Goal: Information Seeking & Learning: Learn about a topic

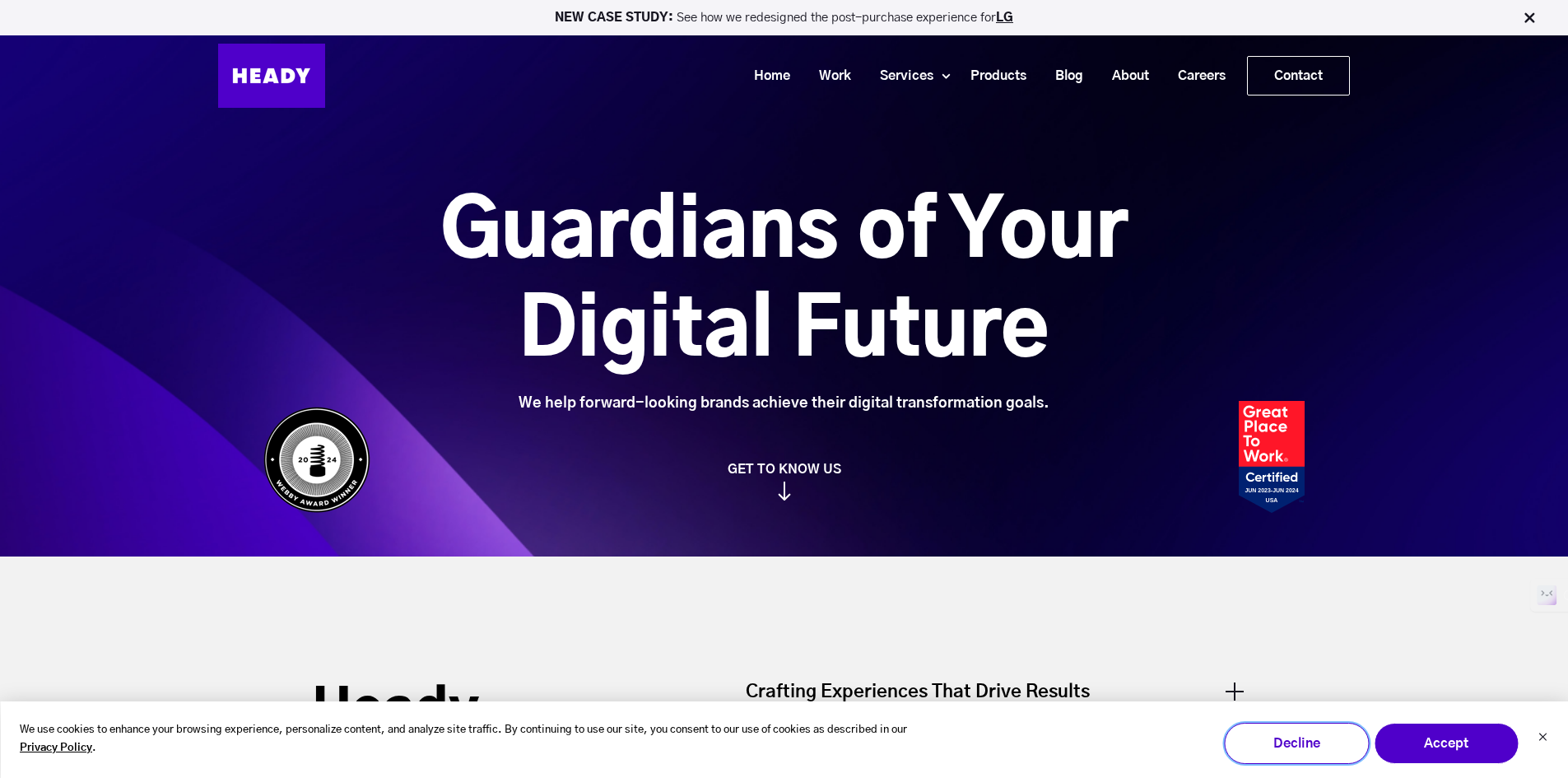
click at [1334, 746] on button "Decline" at bounding box center [1296, 743] width 145 height 41
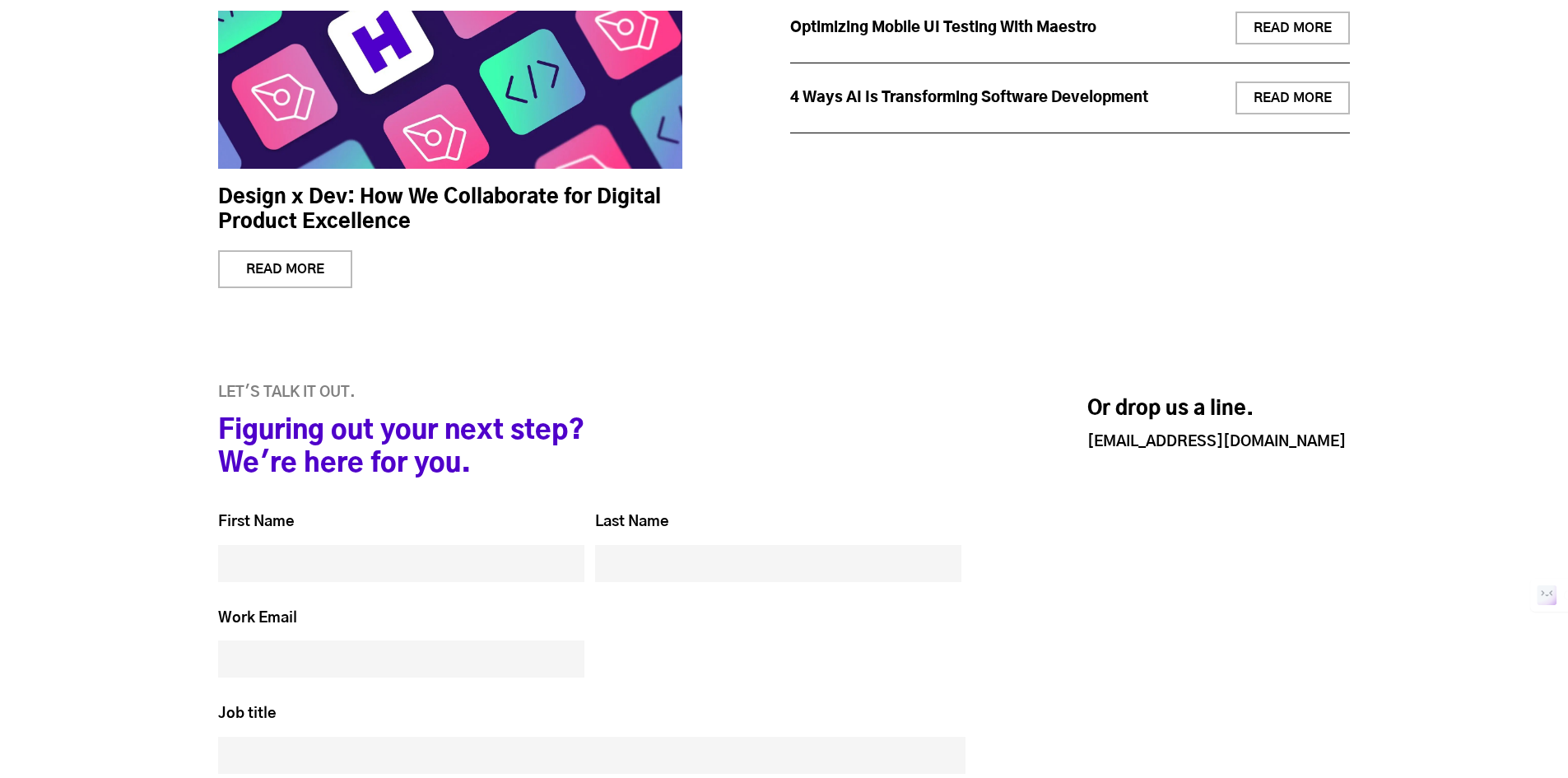
scroll to position [7528, 0]
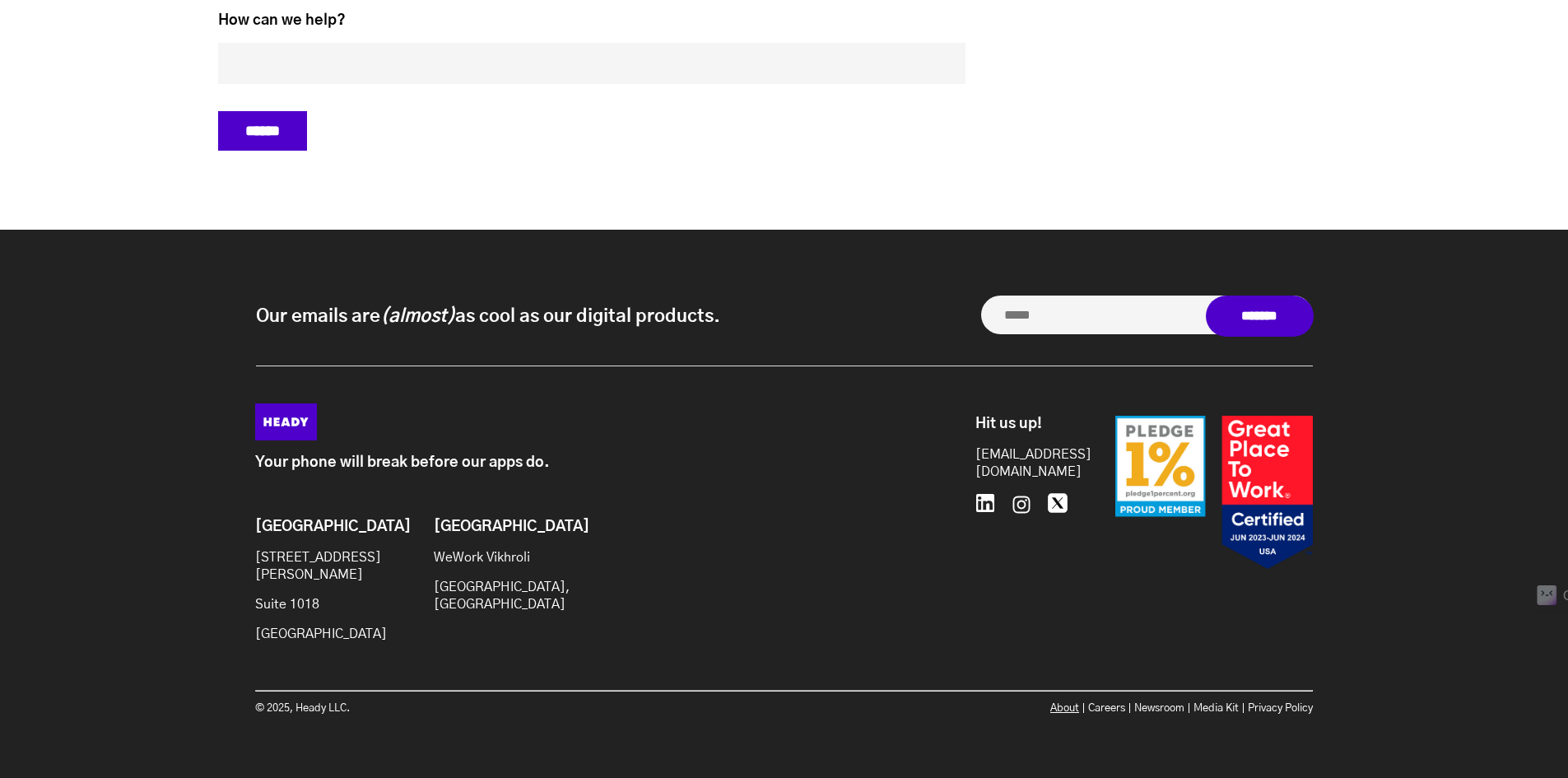
click at [1062, 704] on link "About" at bounding box center [1065, 708] width 29 height 10
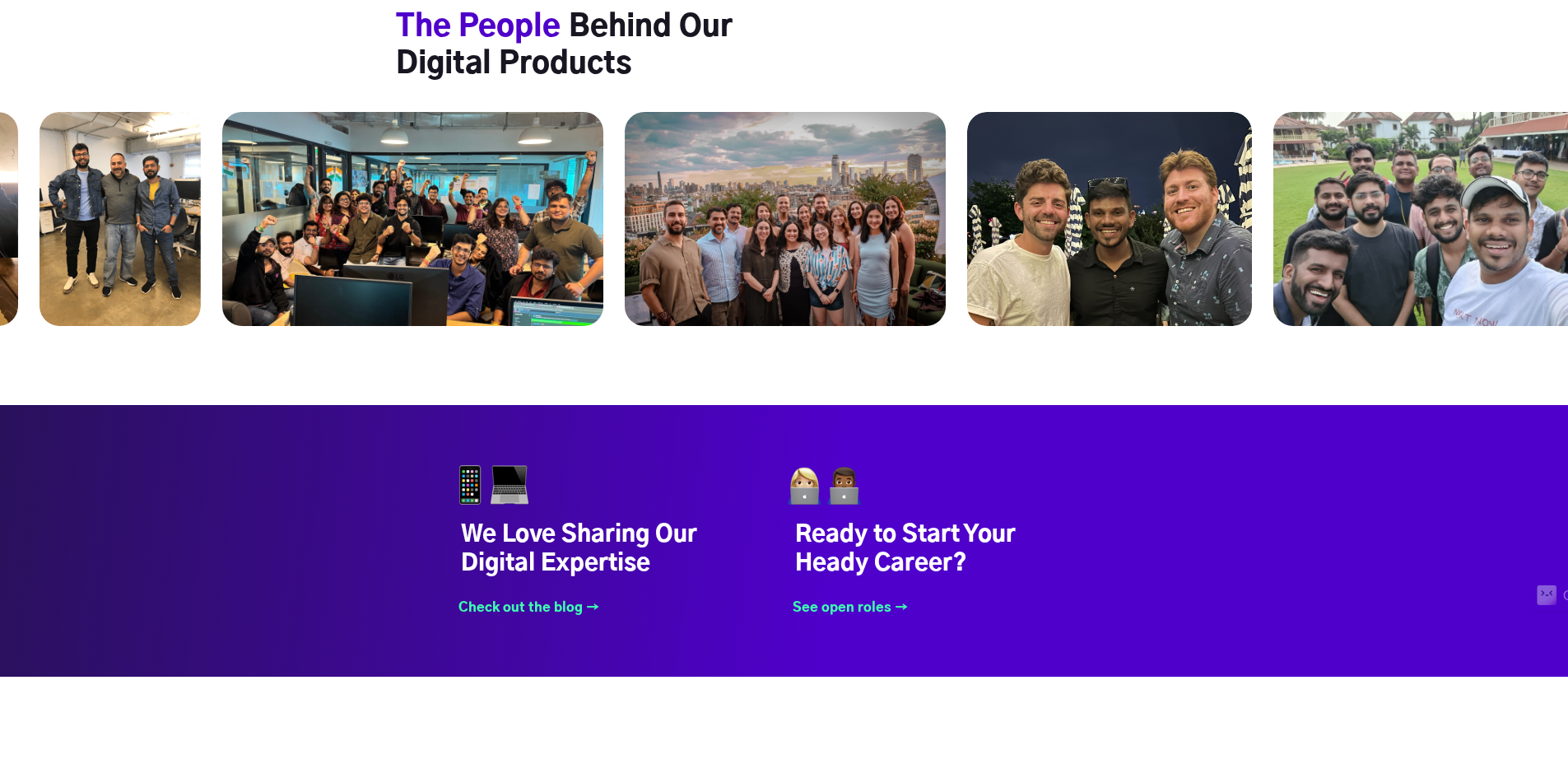
scroll to position [6423, 0]
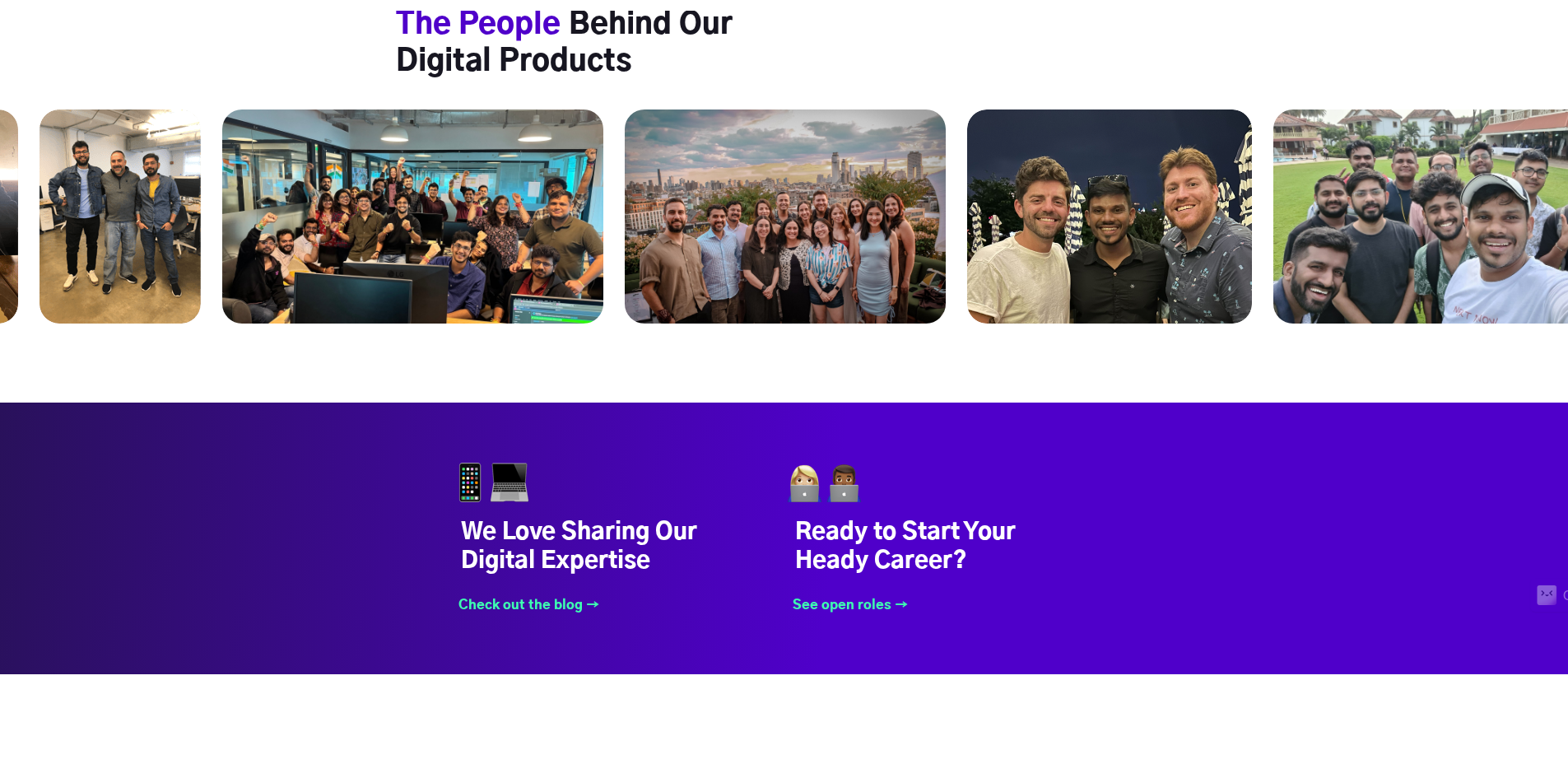
click at [161, 130] on img at bounding box center [119, 216] width 161 height 215
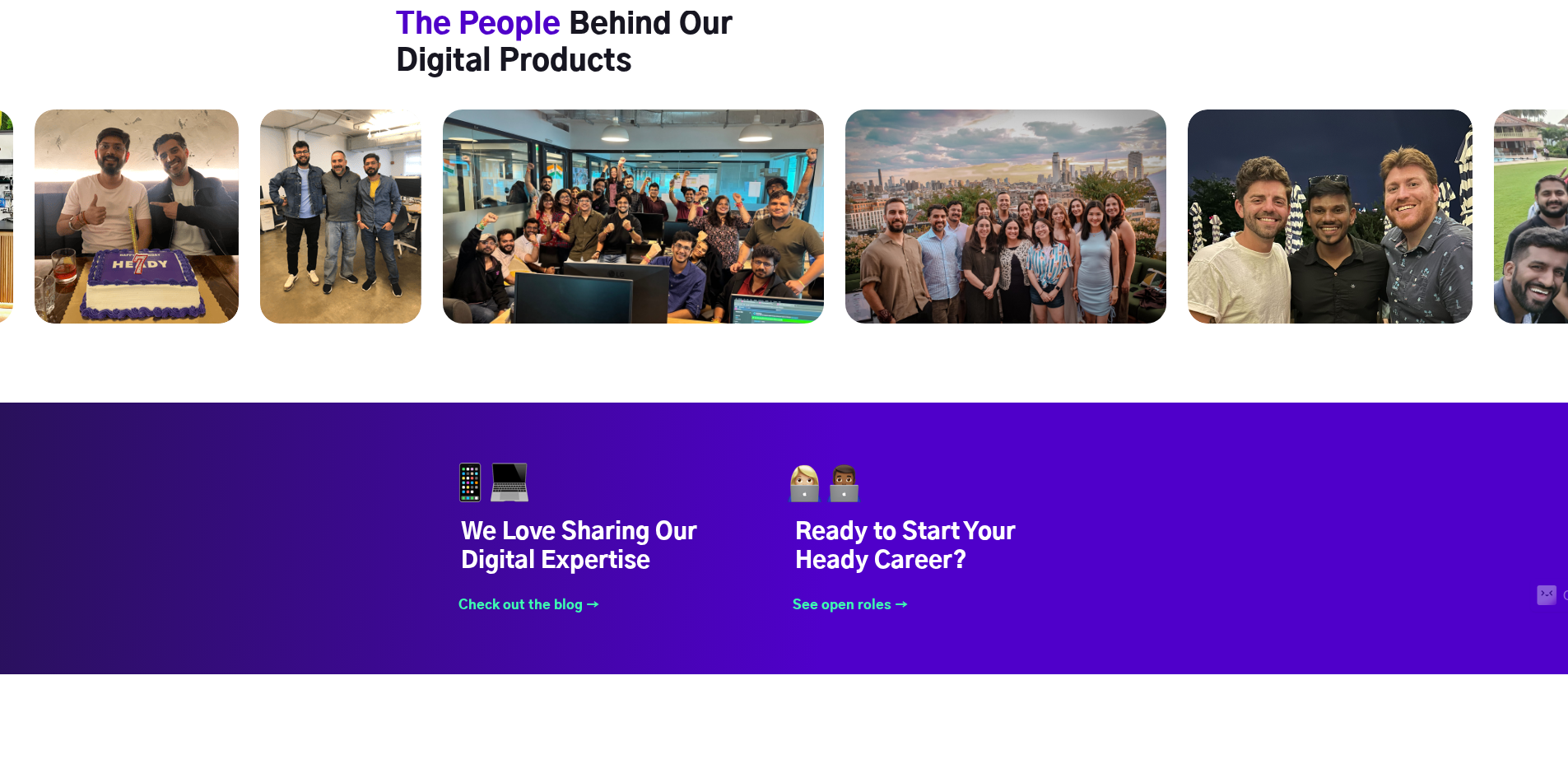
drag, startPoint x: 161, startPoint y: 130, endPoint x: 382, endPoint y: 155, distance: 222.4
click at [382, 155] on img at bounding box center [340, 216] width 161 height 215
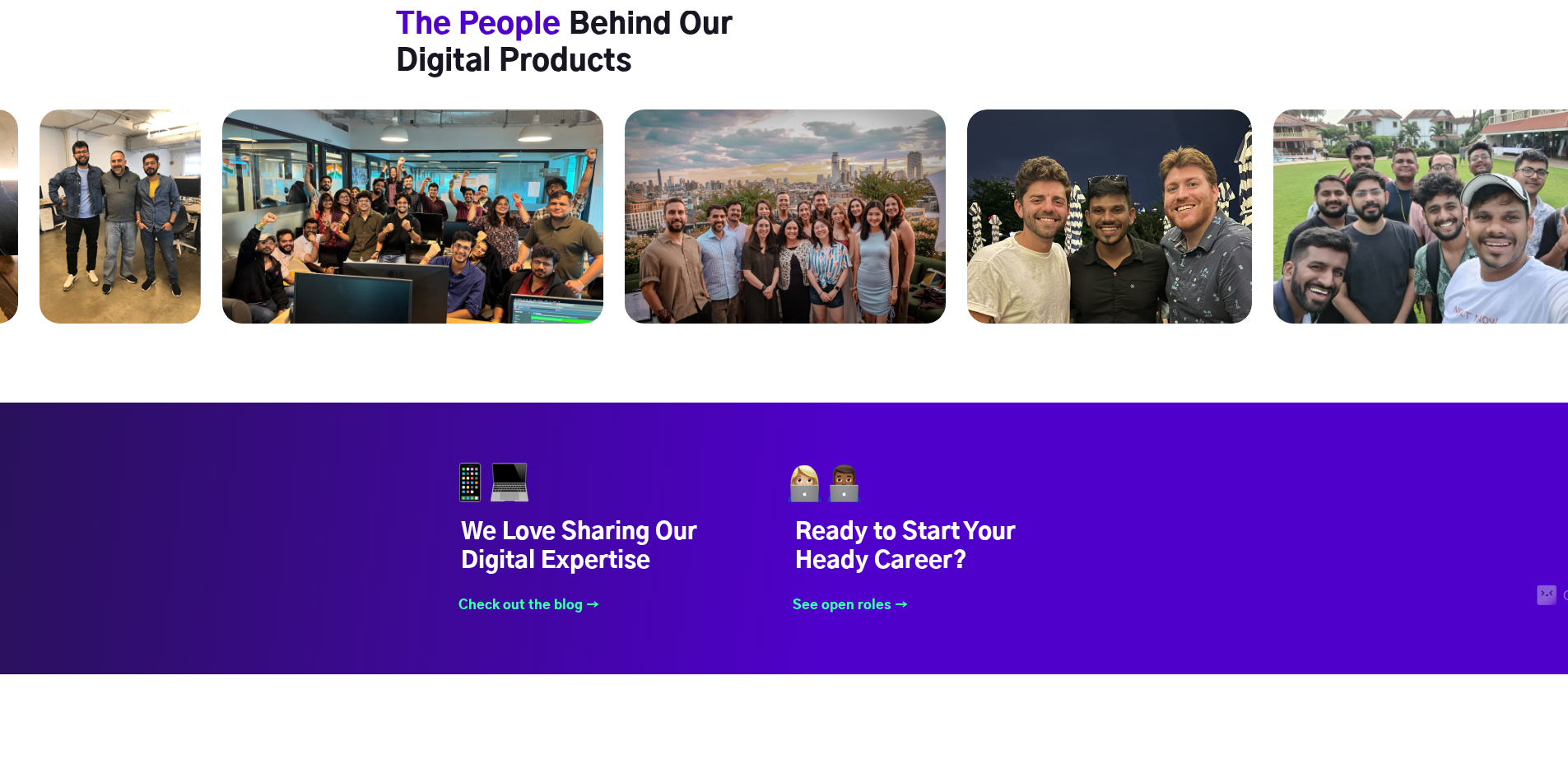
drag, startPoint x: 165, startPoint y: 166, endPoint x: 237, endPoint y: 167, distance: 72.0
drag, startPoint x: 194, startPoint y: 167, endPoint x: 313, endPoint y: 171, distance: 119.1
click at [201, 171] on img at bounding box center [119, 216] width 161 height 215
drag, startPoint x: 321, startPoint y: 171, endPoint x: 432, endPoint y: 169, distance: 111.0
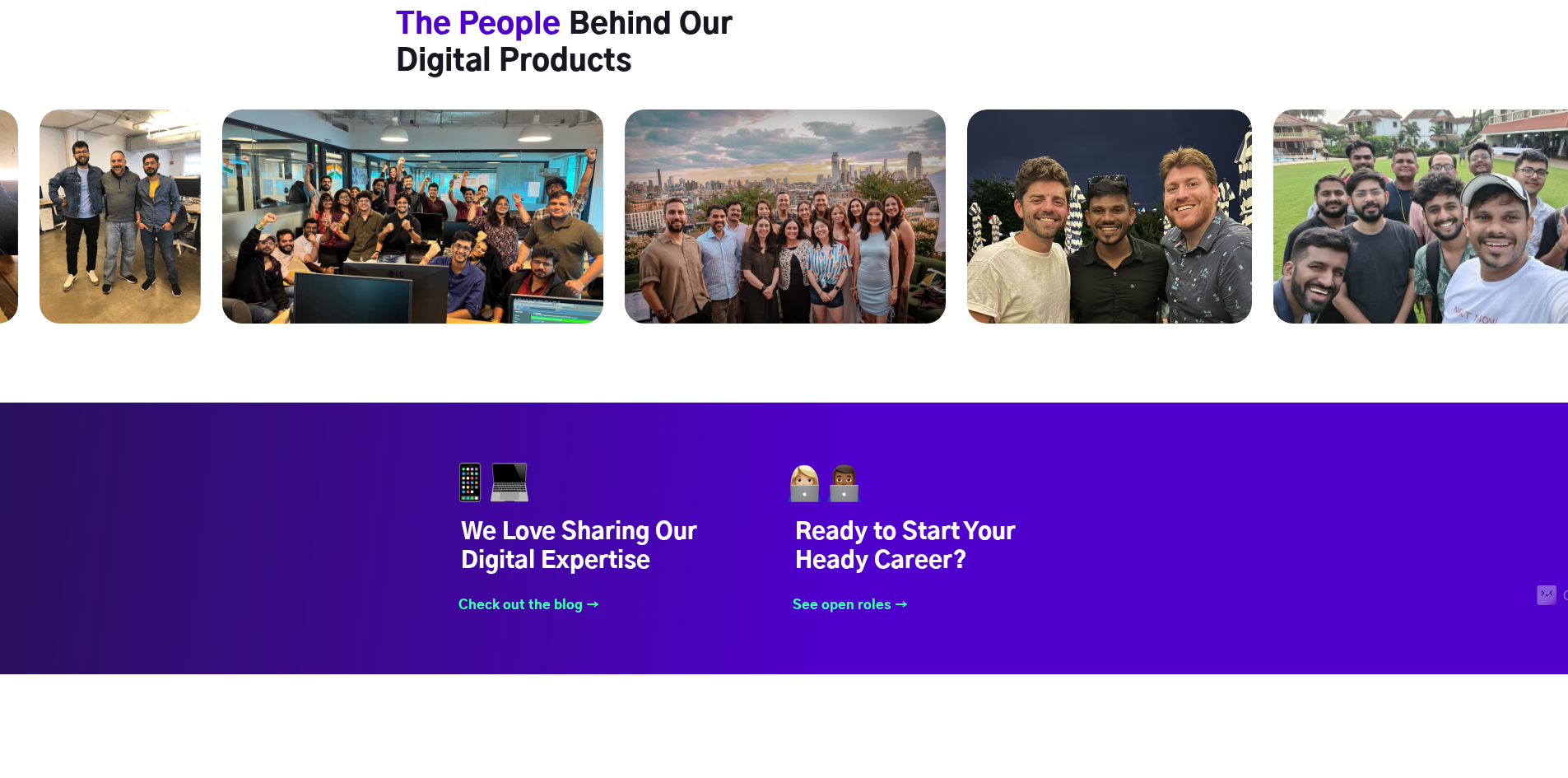
drag, startPoint x: 432, startPoint y: 169, endPoint x: 581, endPoint y: 185, distance: 149.9
click at [581, 185] on img at bounding box center [413, 216] width 381 height 215
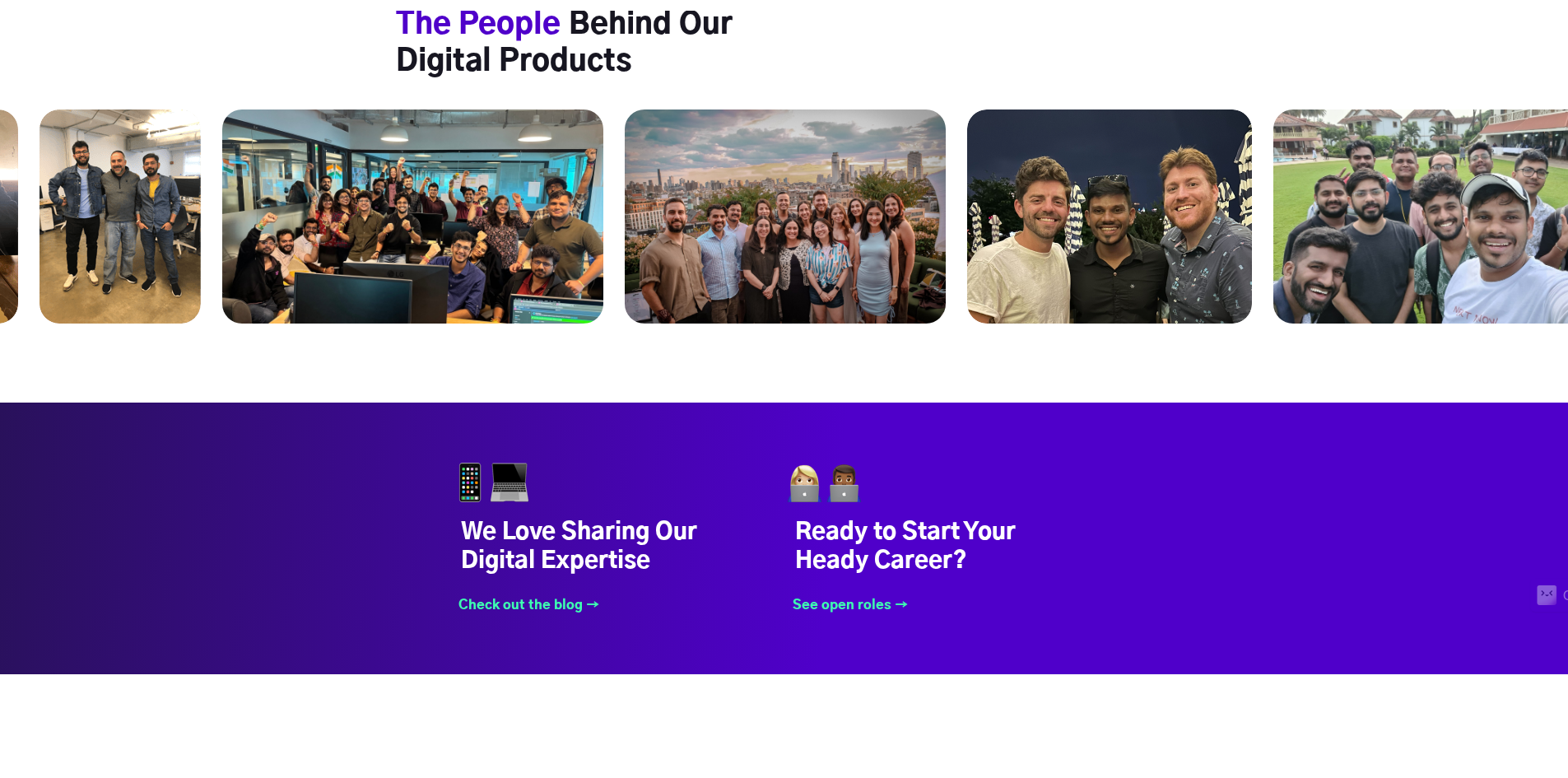
drag, startPoint x: 914, startPoint y: 207, endPoint x: 1037, endPoint y: 210, distance: 123.0
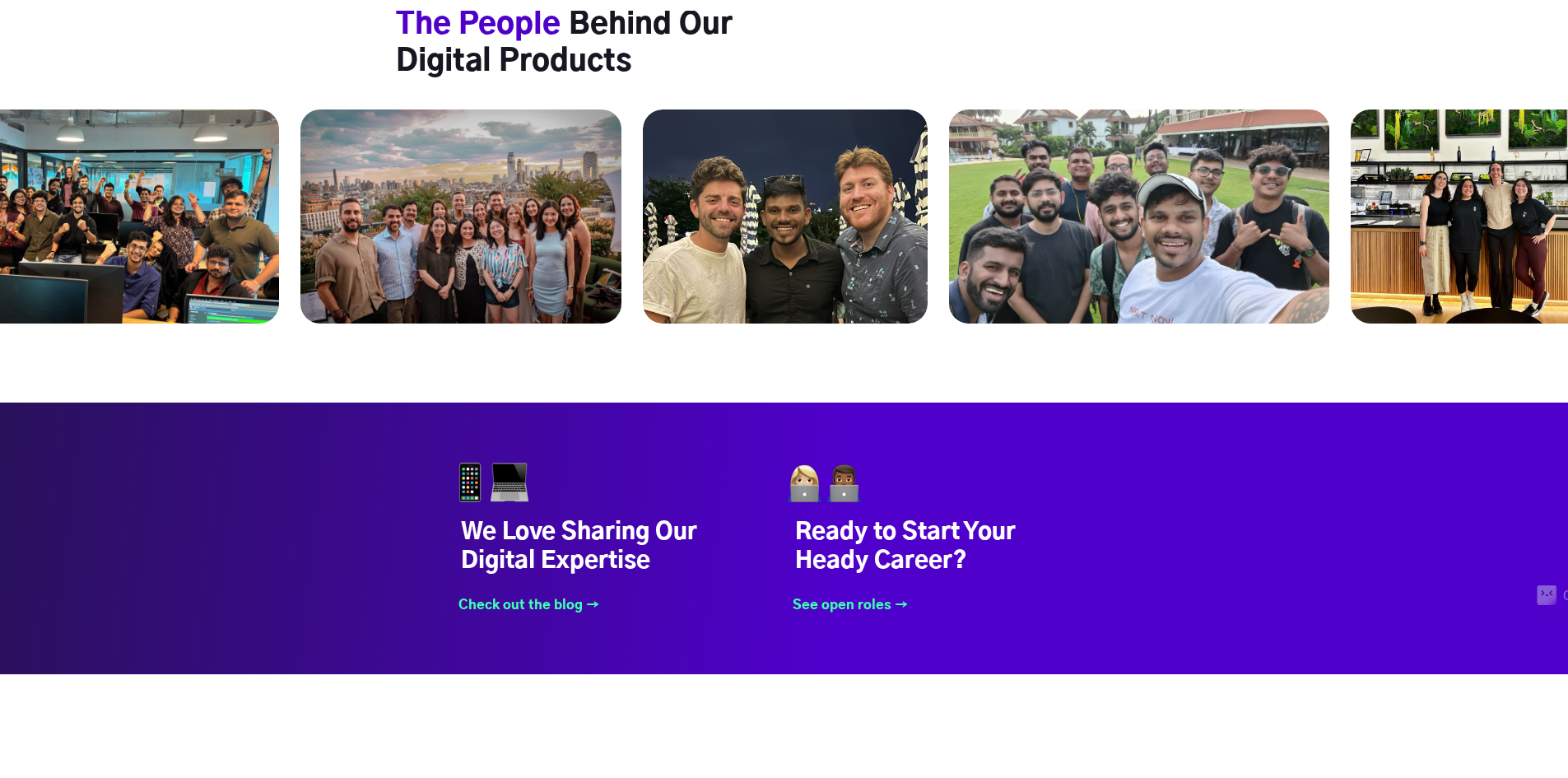
drag, startPoint x: 996, startPoint y: 214, endPoint x: 818, endPoint y: 200, distance: 178.5
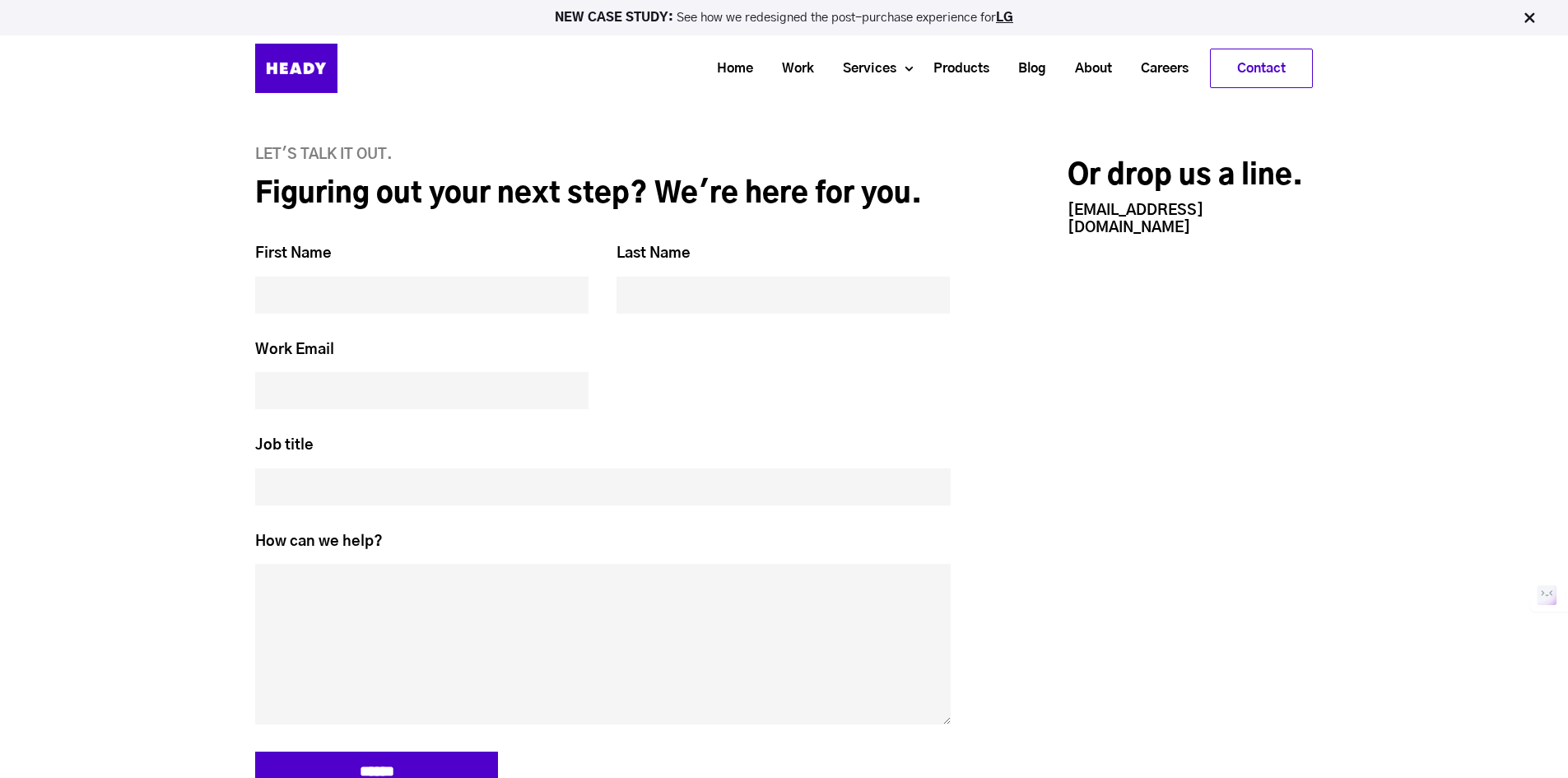
scroll to position [7082, 0]
click at [785, 70] on link "Work" at bounding box center [792, 69] width 61 height 31
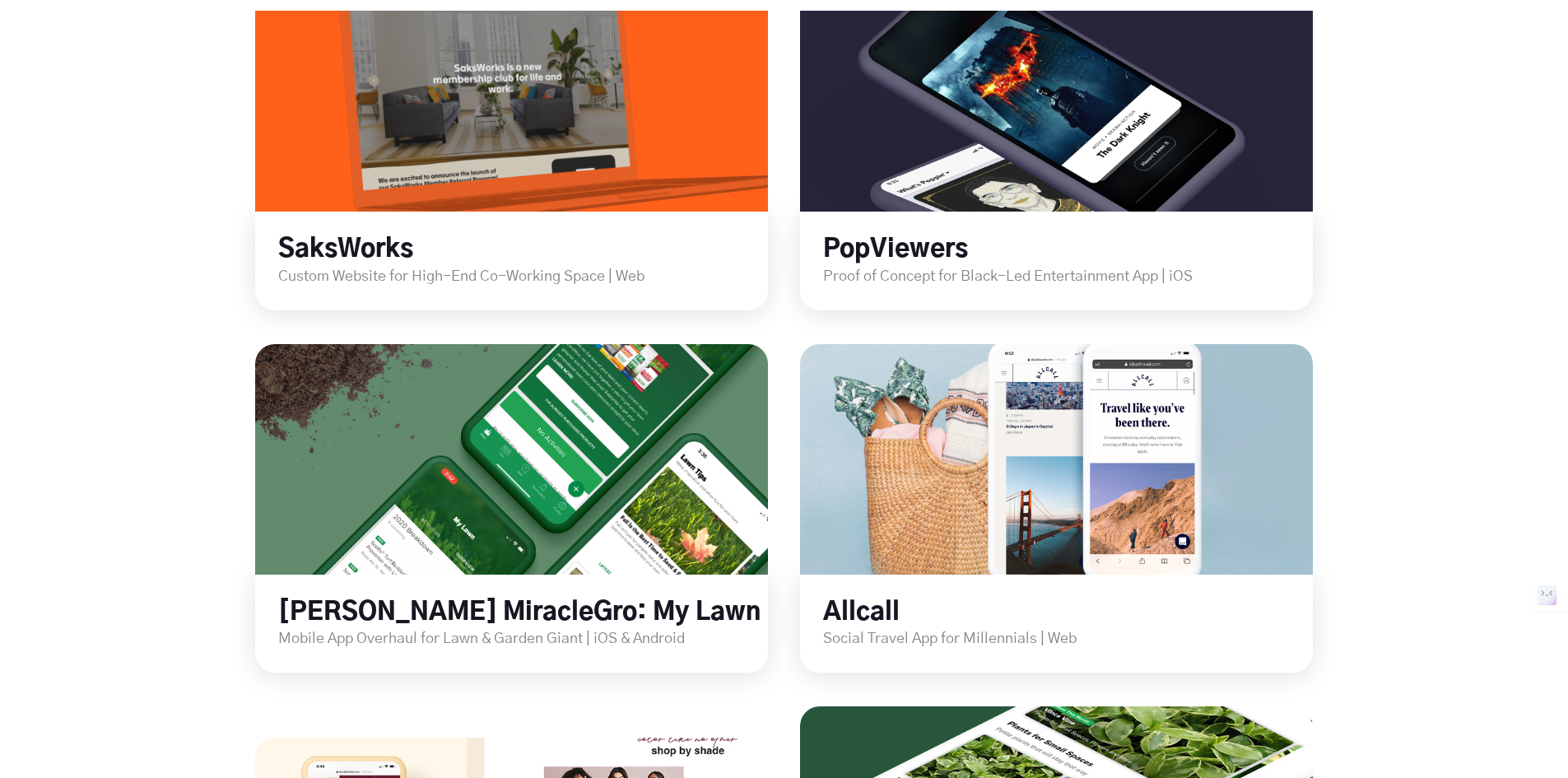
scroll to position [2057, 0]
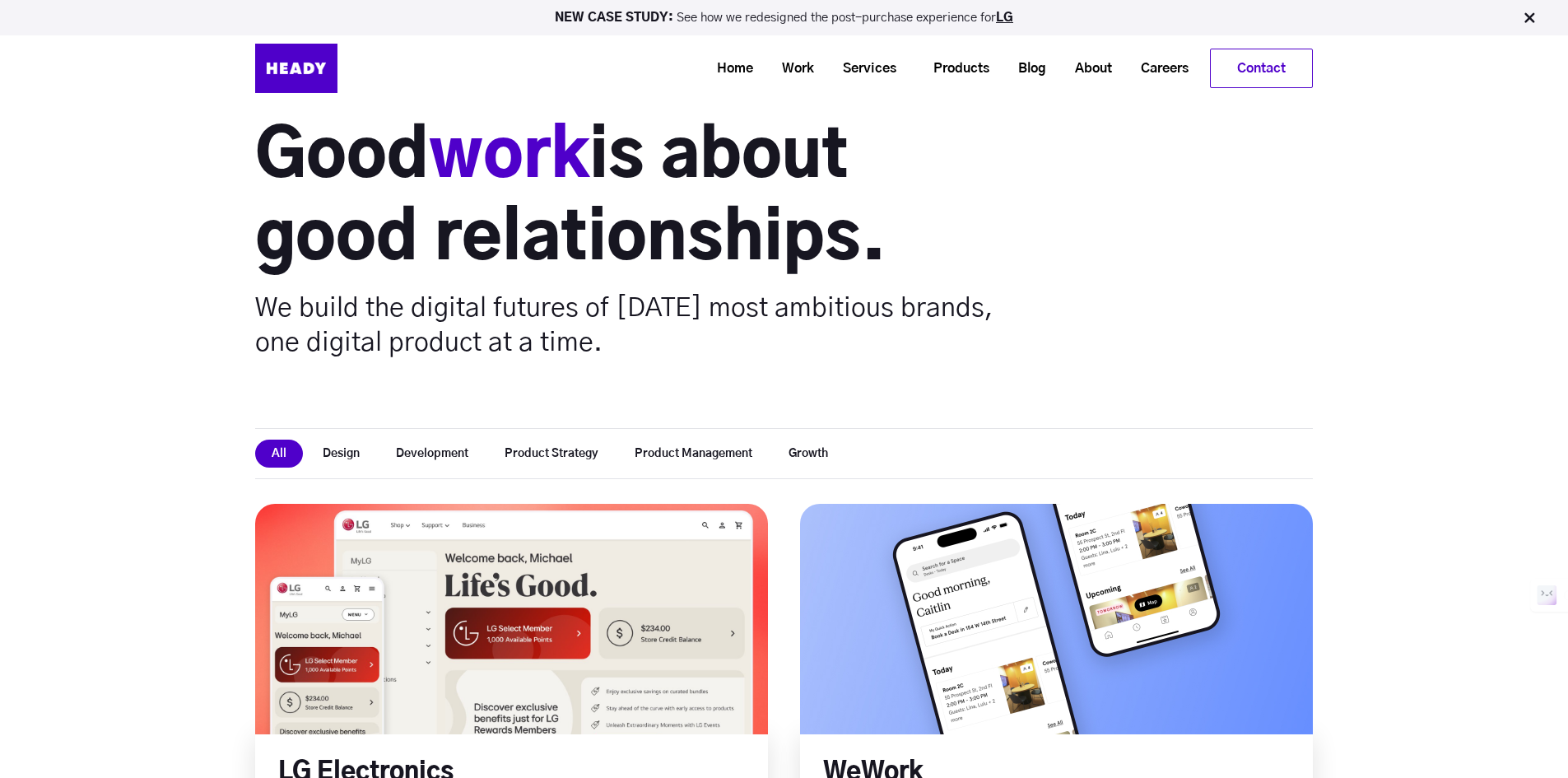
click at [471, 617] on link at bounding box center [512, 619] width 616 height 276
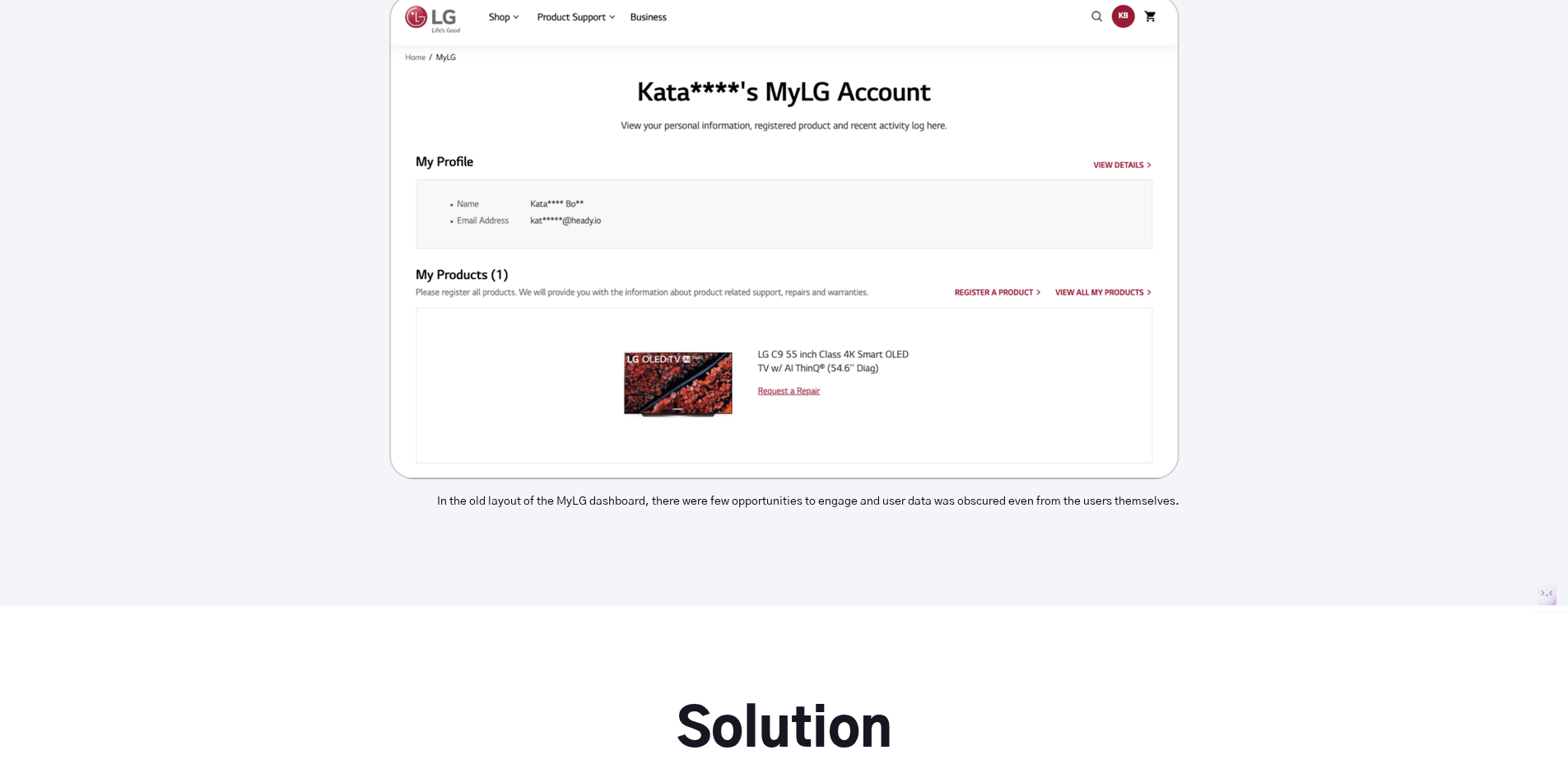
scroll to position [3951, 0]
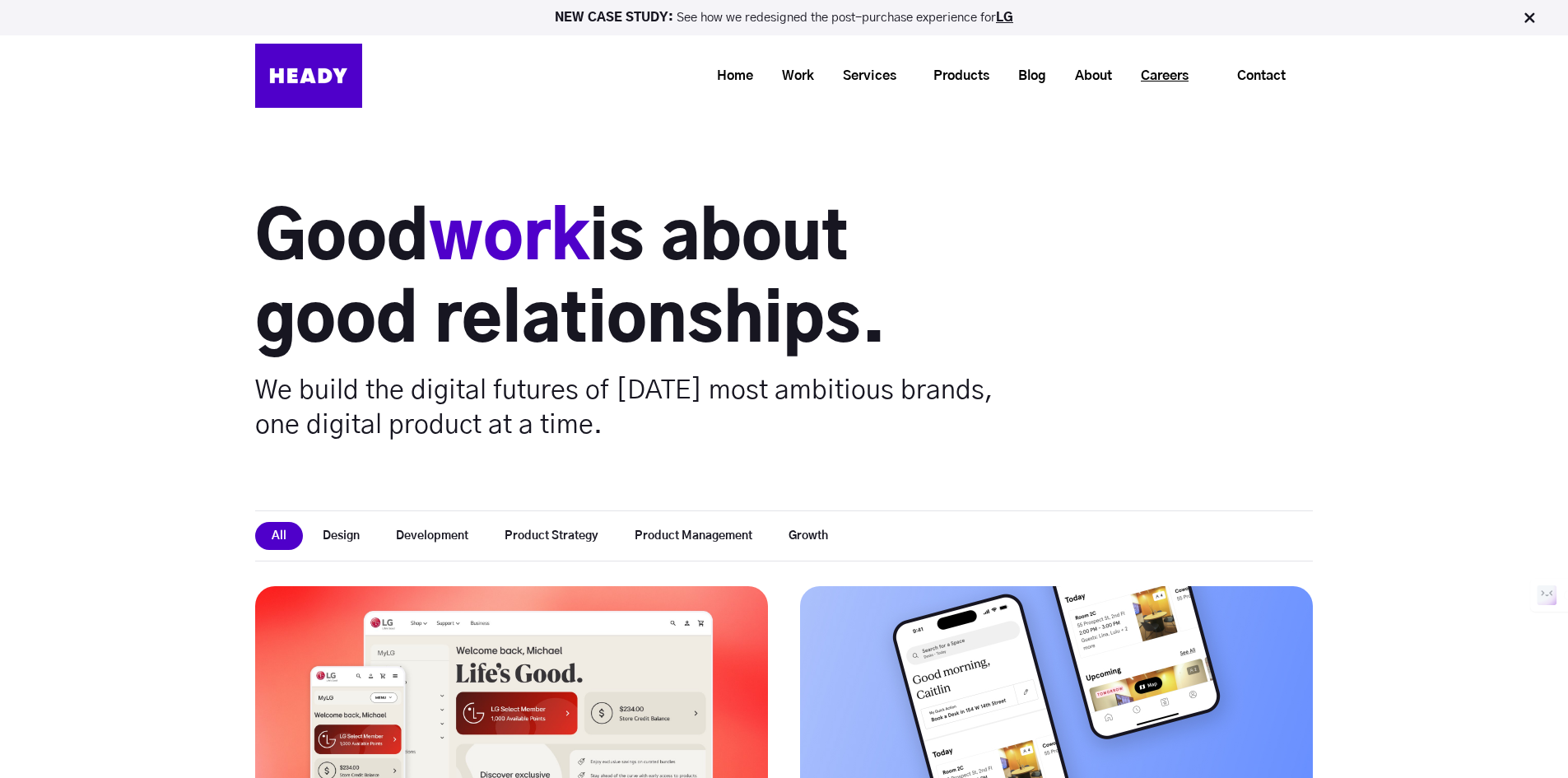
click at [1151, 85] on link "Careers" at bounding box center [1158, 76] width 76 height 31
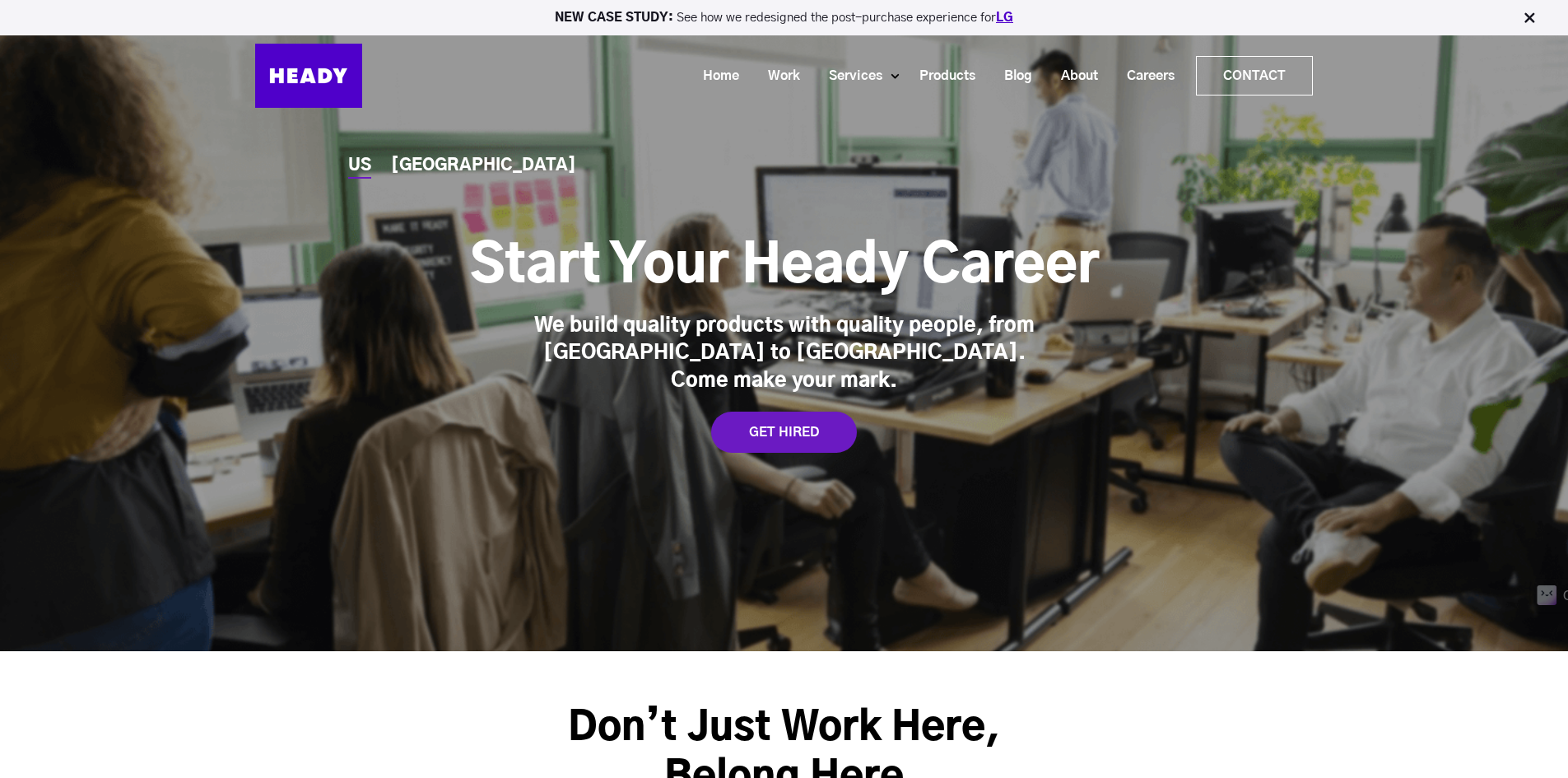
click at [1013, 14] on link "LG" at bounding box center [1005, 17] width 17 height 12
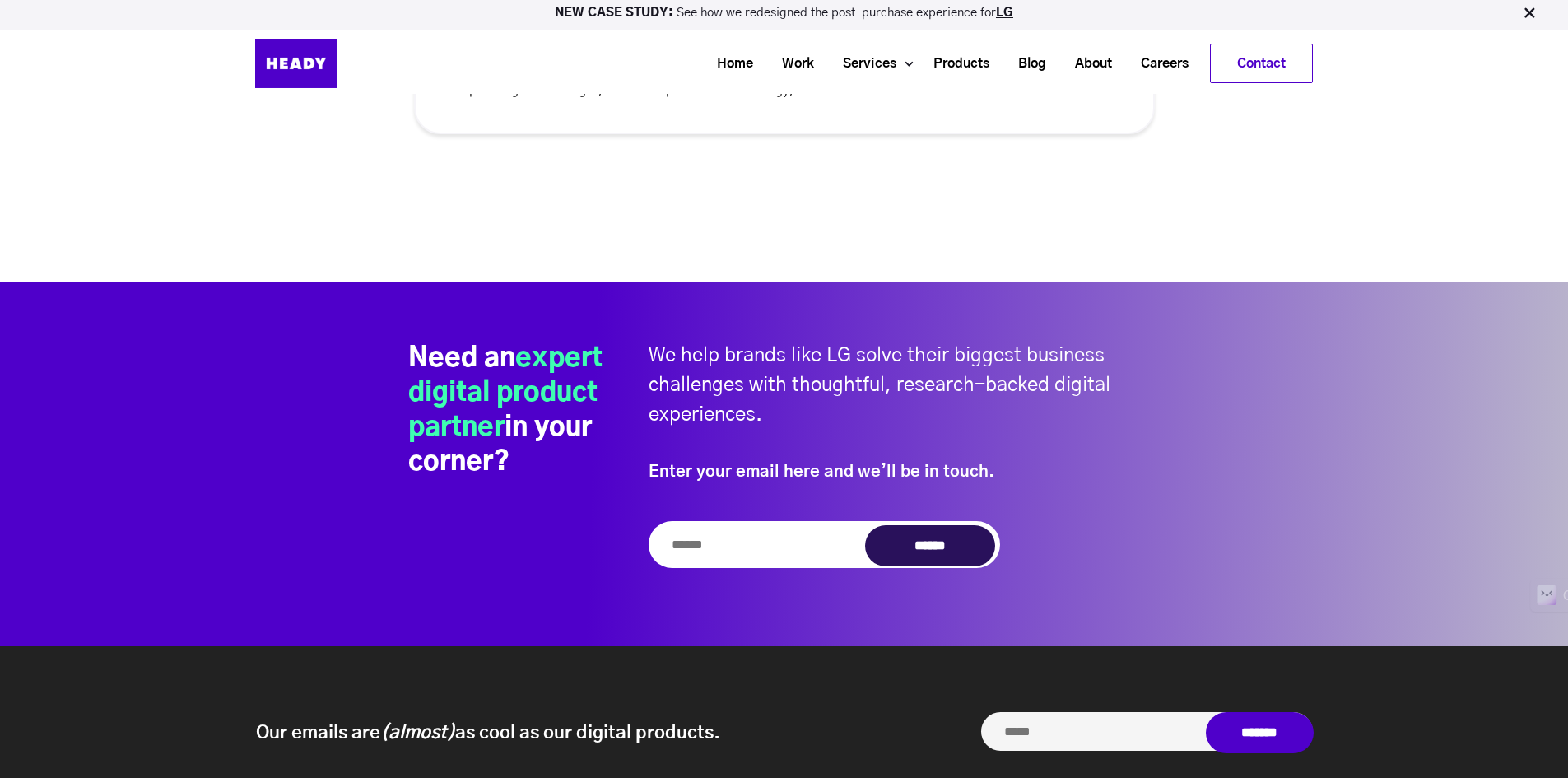
scroll to position [6698, 0]
